Goal: Information Seeking & Learning: Check status

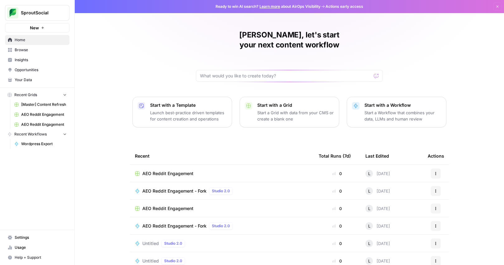
click at [35, 68] on span "Opportunities" at bounding box center [41, 70] width 52 height 6
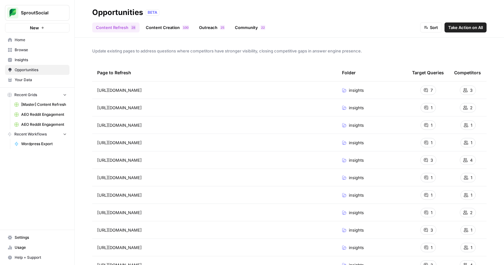
click at [37, 63] on link "Insights" at bounding box center [37, 60] width 65 height 10
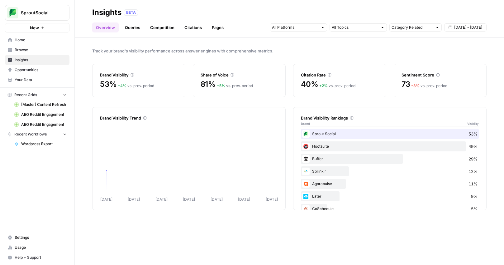
click at [474, 22] on div "Category Related [DATE] - [DATE]" at bounding box center [378, 27] width 217 height 10
click at [473, 26] on span "[DATE] - [DATE]" at bounding box center [468, 28] width 28 height 6
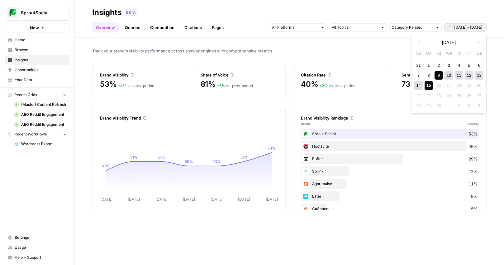
click at [419, 44] on icon "button" at bounding box center [420, 42] width 4 height 4
click at [471, 65] on div "1" at bounding box center [469, 65] width 8 height 8
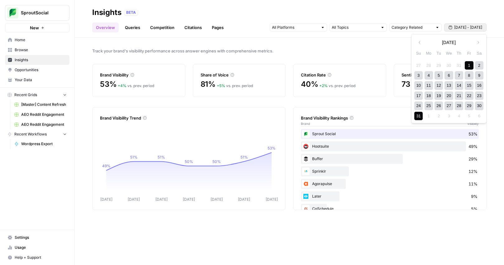
click at [420, 117] on div "31" at bounding box center [418, 116] width 8 height 8
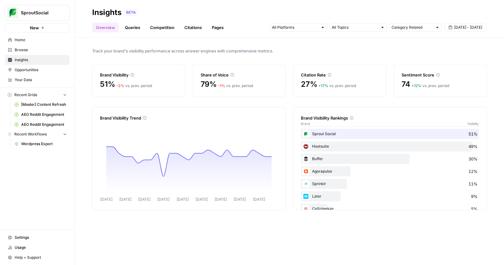
click at [225, 74] on div "Share of Voice" at bounding box center [240, 75] width 78 height 6
click at [233, 74] on icon at bounding box center [233, 75] width 4 height 4
click at [227, 75] on div "Share of Voice" at bounding box center [240, 75] width 78 height 6
